Goal: Information Seeking & Learning: Learn about a topic

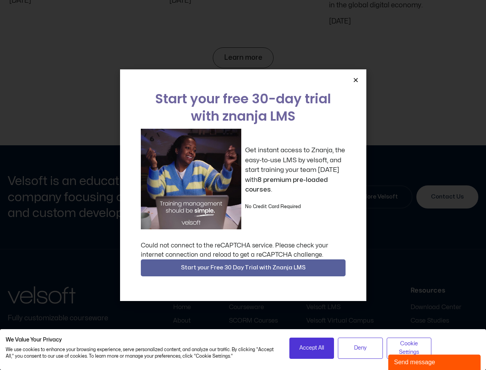
click at [243, 185] on div "Get instant access to Znanja, the easy-to-use LMS by velsoft, and start trainin…" at bounding box center [243, 179] width 205 height 100
click at [356, 80] on icon "Close" at bounding box center [356, 80] width 6 height 6
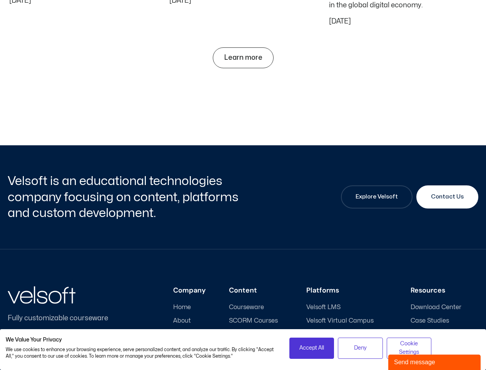
click at [243, 286] on h3 "Content" at bounding box center [256, 290] width 54 height 8
click at [312, 348] on span "Accept All" at bounding box center [311, 347] width 25 height 8
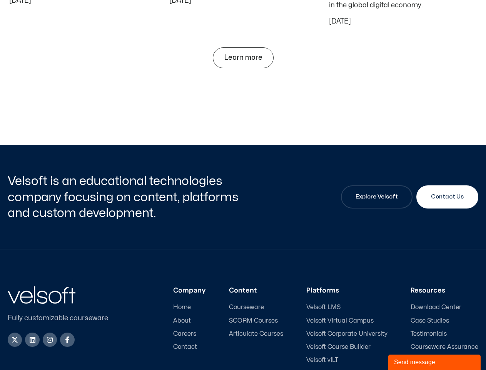
click at [360, 348] on ul "Velsoft LMS Velsoft Virtual Campus [GEOGRAPHIC_DATA] Velsoft Course Builder Vel…" at bounding box center [346, 339] width 81 height 73
click at [409, 348] on div "Company Home About Careers Contact Content Courseware SCORM Courses Articulate …" at bounding box center [300, 331] width 358 height 91
click at [435, 362] on div "Send message" at bounding box center [434, 361] width 81 height 9
